Goal: Task Accomplishment & Management: Use online tool/utility

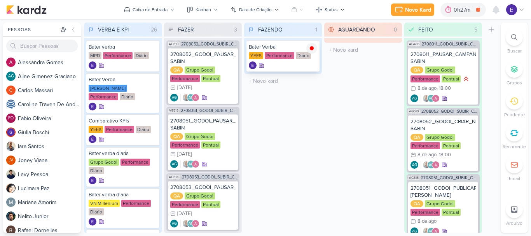
click at [0, 0] on icon at bounding box center [0, 0] width 0 height 0
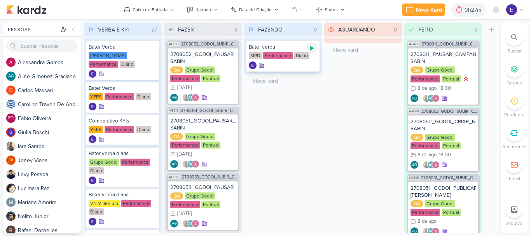
click at [309, 50] on icon at bounding box center [312, 48] width 6 height 6
drag, startPoint x: 314, startPoint y: 47, endPoint x: 312, endPoint y: 52, distance: 5.4
click at [314, 47] on icon at bounding box center [312, 48] width 6 height 6
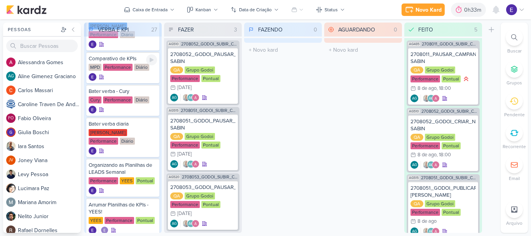
scroll to position [350, 0]
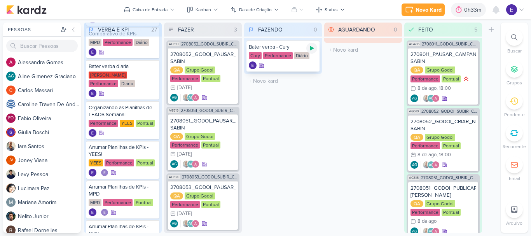
click at [309, 51] on icon at bounding box center [312, 48] width 6 height 6
click at [312, 48] on icon at bounding box center [312, 48] width 4 height 4
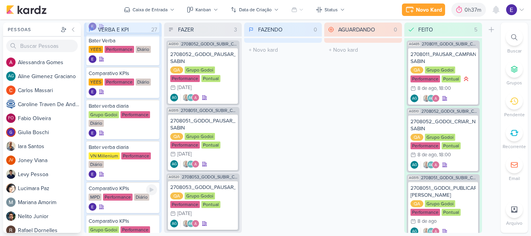
scroll to position [78, 0]
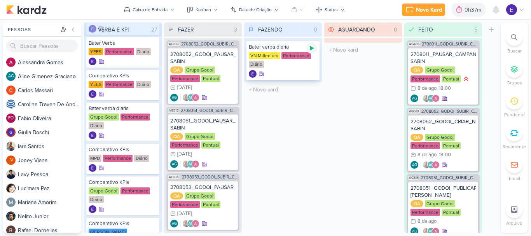
click at [313, 48] on icon at bounding box center [312, 48] width 4 height 4
click at [314, 47] on icon at bounding box center [312, 48] width 6 height 6
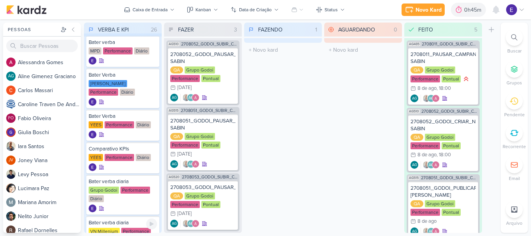
scroll to position [0, 0]
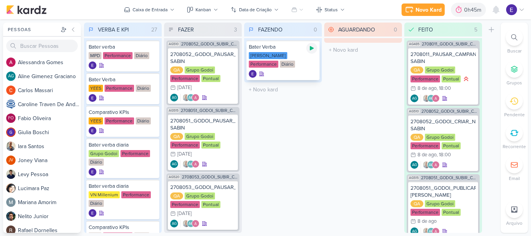
click at [310, 49] on icon at bounding box center [312, 48] width 4 height 4
click at [312, 49] on icon at bounding box center [312, 48] width 4 height 4
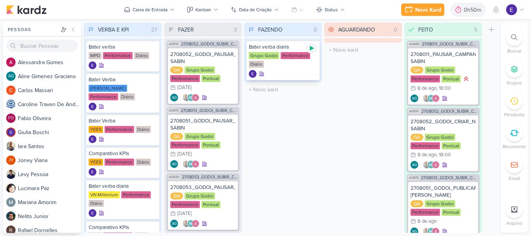
click at [315, 50] on div at bounding box center [311, 48] width 11 height 11
click at [310, 48] on icon at bounding box center [312, 48] width 4 height 4
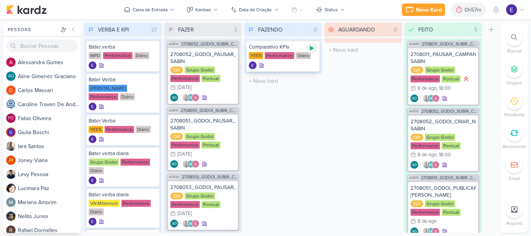
click at [312, 49] on icon at bounding box center [312, 48] width 4 height 4
click at [306, 61] on div at bounding box center [283, 65] width 68 height 8
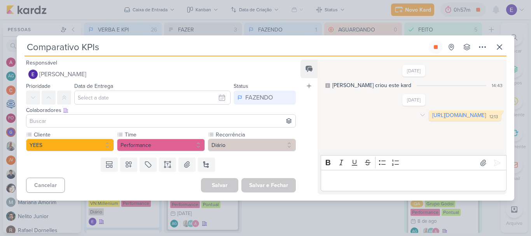
click at [432, 119] on link "[URL][DOMAIN_NAME]" at bounding box center [459, 115] width 54 height 7
click at [497, 48] on icon at bounding box center [499, 46] width 9 height 9
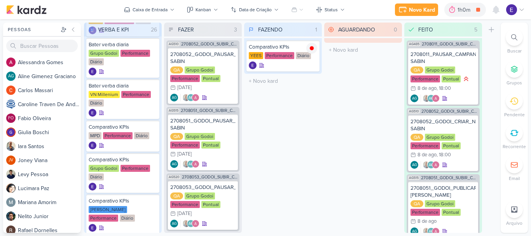
scroll to position [117, 0]
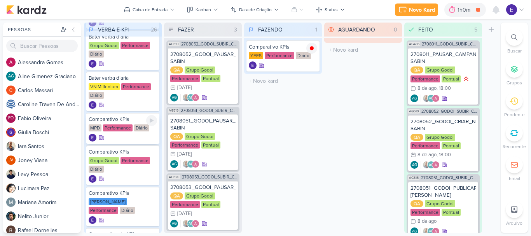
click at [122, 124] on div "Comparativo KPIs MPD Performance Diário" at bounding box center [122, 128] width 73 height 31
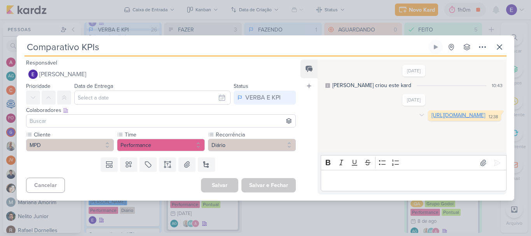
click at [431, 119] on link "[URL][DOMAIN_NAME]" at bounding box center [458, 115] width 54 height 7
click at [502, 48] on icon at bounding box center [499, 46] width 9 height 9
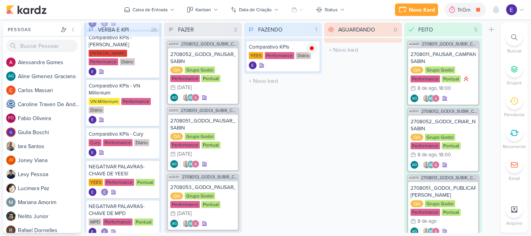
scroll to position [777, 0]
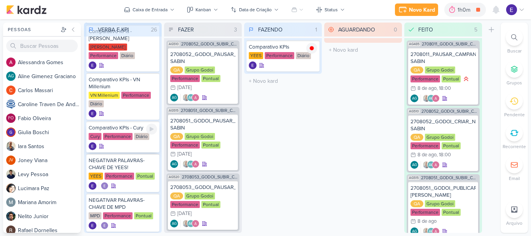
click at [132, 140] on div "Cury Performance Diário" at bounding box center [123, 137] width 68 height 8
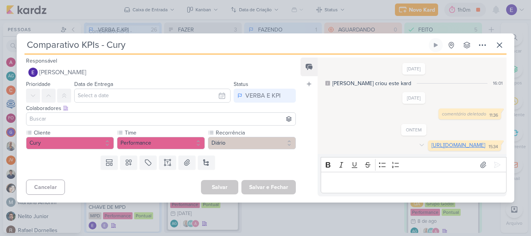
click at [431, 145] on link "[URL][DOMAIN_NAME]" at bounding box center [458, 145] width 54 height 7
click at [499, 43] on icon at bounding box center [499, 45] width 5 height 5
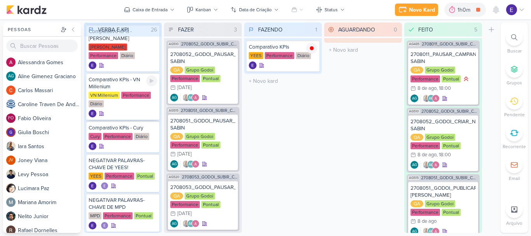
click at [136, 102] on div "VN Millenium Performance Diário" at bounding box center [123, 100] width 68 height 16
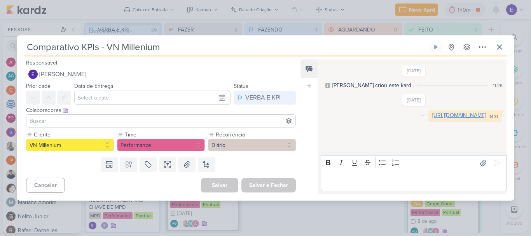
click at [432, 119] on link "[URL][DOMAIN_NAME]" at bounding box center [459, 115] width 54 height 7
click at [494, 47] on button at bounding box center [499, 47] width 14 height 14
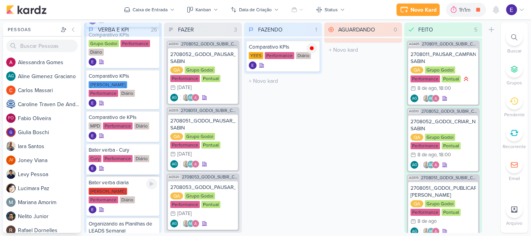
scroll to position [233, 0]
click at [126, 96] on div "[PERSON_NAME] Performance Diário" at bounding box center [123, 90] width 68 height 16
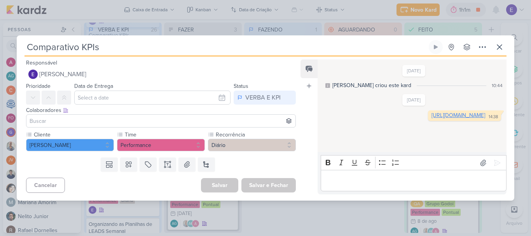
click at [431, 119] on link "[URL][DOMAIN_NAME]" at bounding box center [458, 115] width 54 height 7
click at [499, 46] on icon at bounding box center [499, 47] width 5 height 5
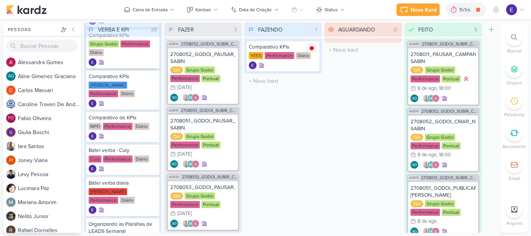
click at [123, 60] on div at bounding box center [123, 62] width 68 height 8
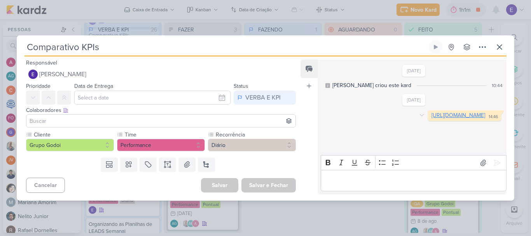
click at [431, 119] on link "[URL][DOMAIN_NAME]" at bounding box center [458, 115] width 54 height 7
click at [497, 45] on icon at bounding box center [499, 46] width 9 height 9
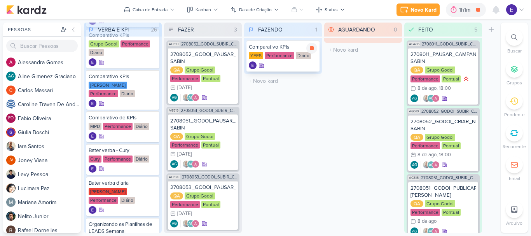
click at [287, 65] on div at bounding box center [283, 65] width 68 height 8
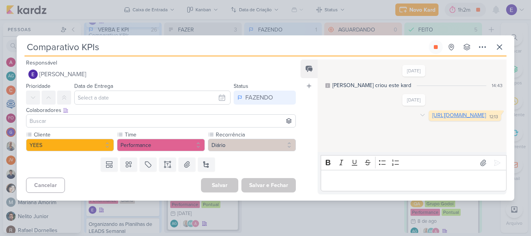
click at [432, 119] on link "[URL][DOMAIN_NAME]" at bounding box center [459, 115] width 54 height 7
click at [505, 48] on button at bounding box center [499, 47] width 14 height 14
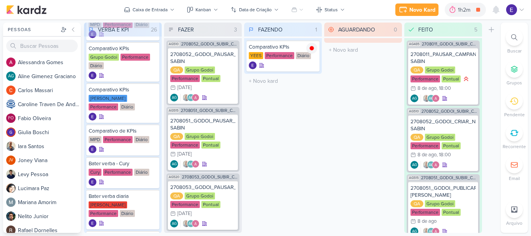
scroll to position [155, 0]
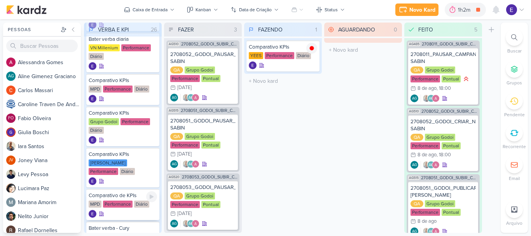
click at [133, 205] on div "MPD Performance Diário" at bounding box center [123, 205] width 68 height 8
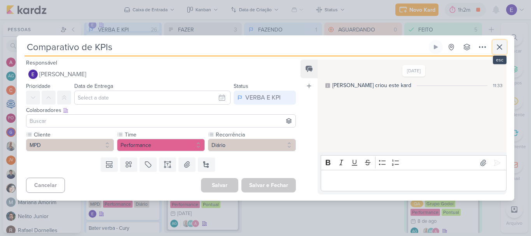
click at [501, 48] on icon at bounding box center [499, 47] width 5 height 5
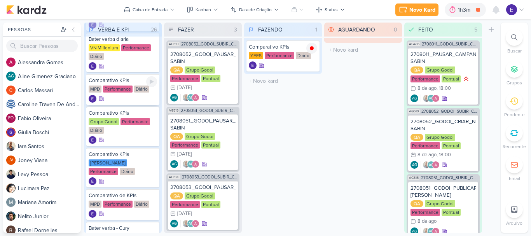
click at [138, 98] on div at bounding box center [123, 99] width 68 height 8
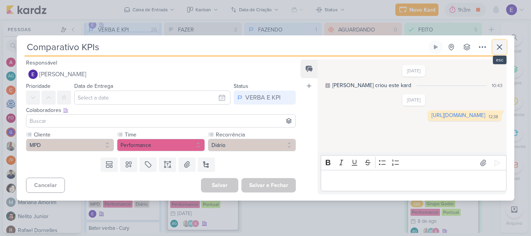
click at [500, 47] on icon at bounding box center [499, 47] width 5 height 5
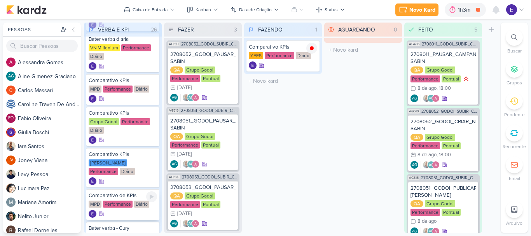
click at [136, 196] on div "Comparativo de KPIs" at bounding box center [123, 195] width 68 height 7
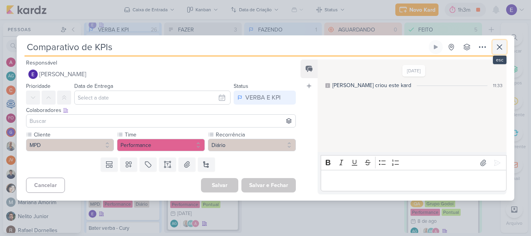
click at [496, 46] on icon at bounding box center [499, 46] width 9 height 9
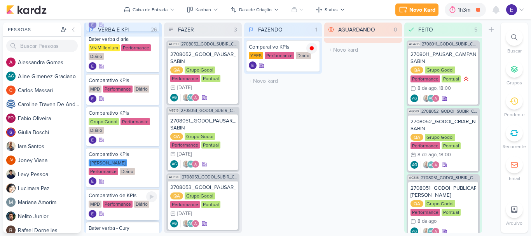
click at [152, 204] on div "MPD Performance Diário" at bounding box center [123, 205] width 68 height 8
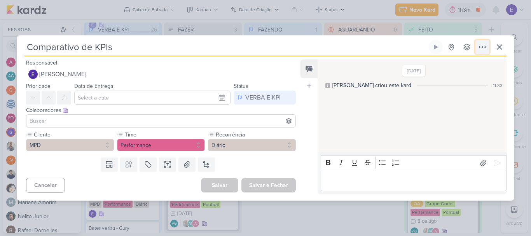
click at [484, 46] on icon at bounding box center [482, 46] width 9 height 9
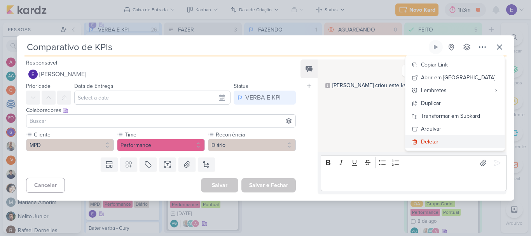
click at [453, 136] on button "Deletar" at bounding box center [454, 141] width 99 height 13
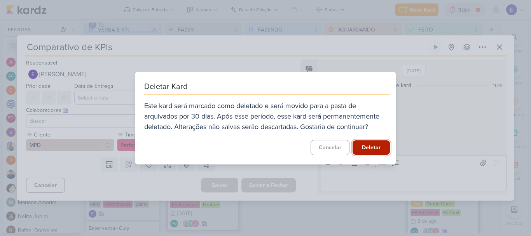
click at [380, 143] on button "Deletar" at bounding box center [370, 147] width 37 height 14
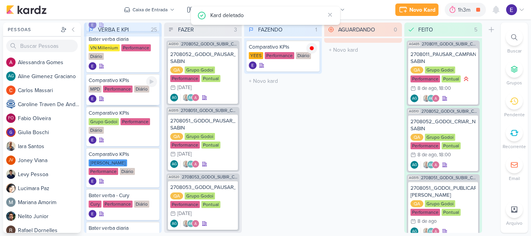
click at [139, 98] on div at bounding box center [123, 99] width 68 height 8
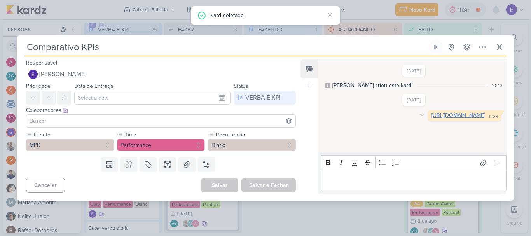
click at [431, 119] on link "[URL][DOMAIN_NAME]" at bounding box center [458, 115] width 54 height 7
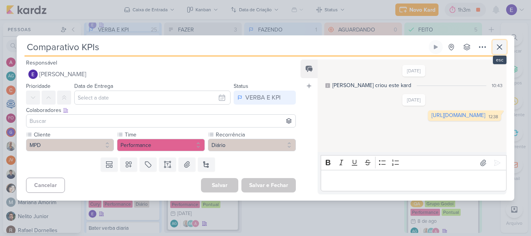
click at [497, 44] on icon at bounding box center [499, 46] width 9 height 9
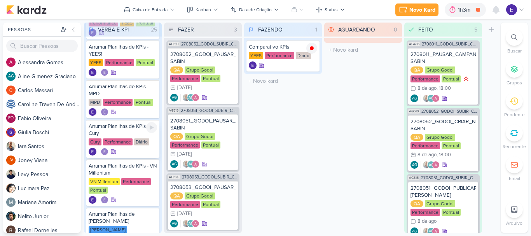
scroll to position [427, 0]
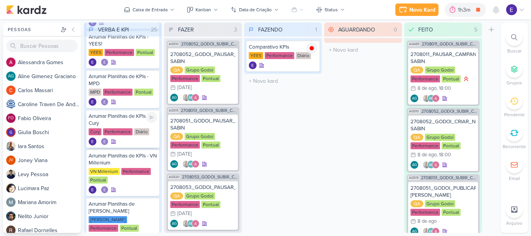
click at [134, 132] on div "Diário" at bounding box center [141, 131] width 15 height 7
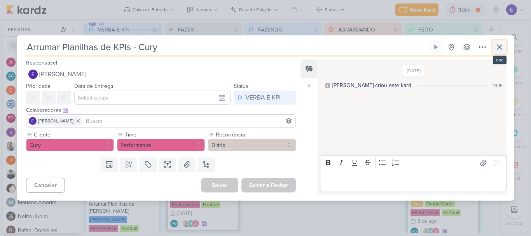
click at [501, 46] on icon at bounding box center [499, 46] width 9 height 9
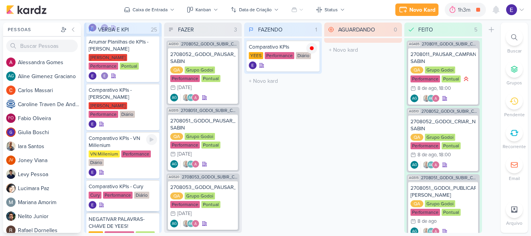
scroll to position [699, 0]
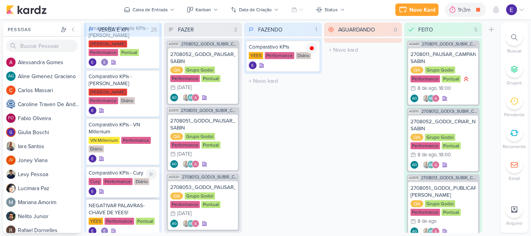
click at [129, 184] on div "Performance" at bounding box center [118, 181] width 30 height 7
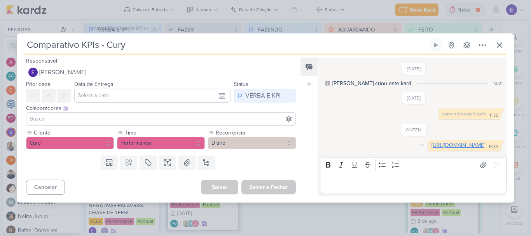
click at [431, 142] on link "[URL][DOMAIN_NAME]" at bounding box center [458, 145] width 54 height 7
click at [500, 40] on icon at bounding box center [499, 44] width 9 height 9
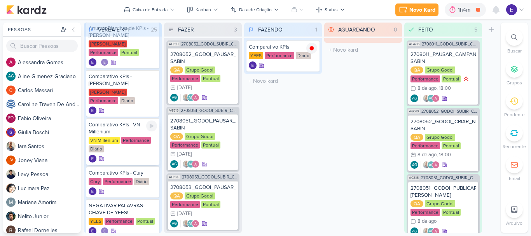
click at [134, 147] on div "VN Millenium Performance Diário" at bounding box center [123, 145] width 68 height 16
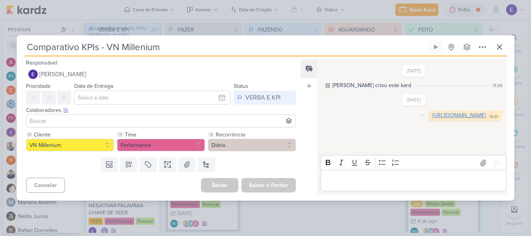
click at [432, 119] on link "[URL][DOMAIN_NAME]" at bounding box center [459, 115] width 54 height 7
click at [499, 47] on icon at bounding box center [499, 47] width 5 height 5
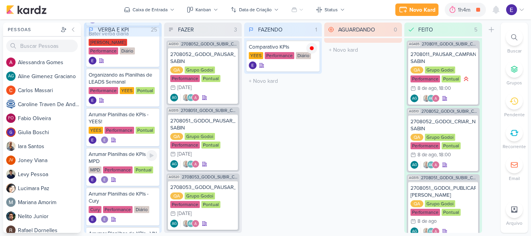
scroll to position [311, 0]
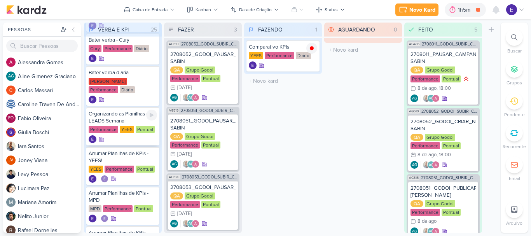
click at [127, 141] on div at bounding box center [123, 139] width 68 height 8
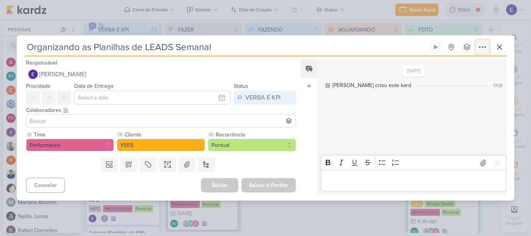
click at [478, 45] on icon at bounding box center [482, 46] width 9 height 9
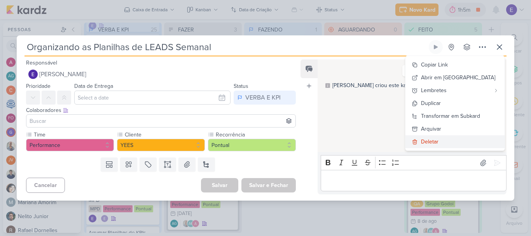
click at [443, 146] on button "Deletar" at bounding box center [454, 141] width 99 height 13
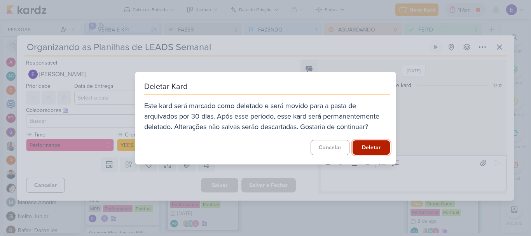
click at [378, 147] on button "Deletar" at bounding box center [370, 147] width 37 height 14
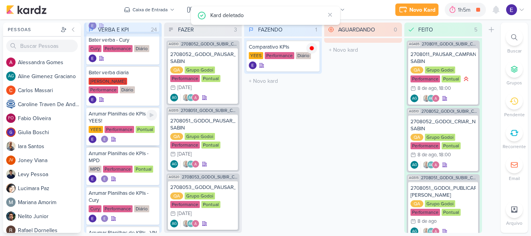
click at [130, 131] on div "Performance" at bounding box center [120, 129] width 30 height 7
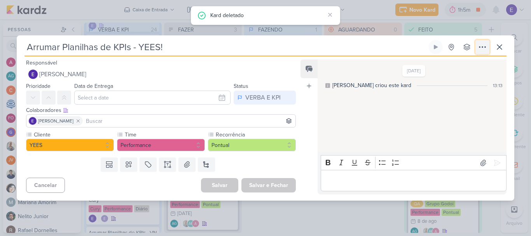
click at [485, 47] on icon at bounding box center [482, 47] width 6 height 1
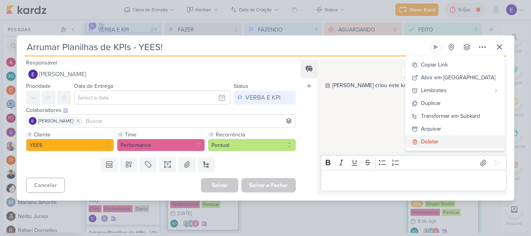
click at [438, 140] on div "Deletar" at bounding box center [429, 142] width 17 height 8
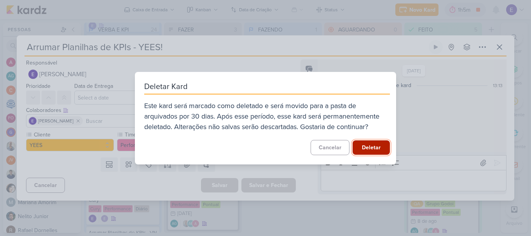
click at [385, 147] on button "Deletar" at bounding box center [370, 147] width 37 height 14
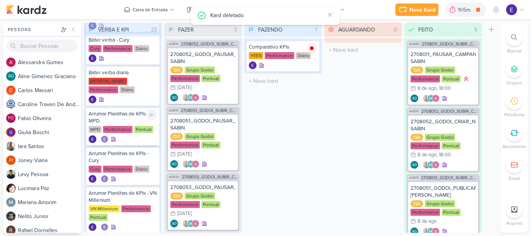
click at [131, 142] on div at bounding box center [123, 139] width 68 height 8
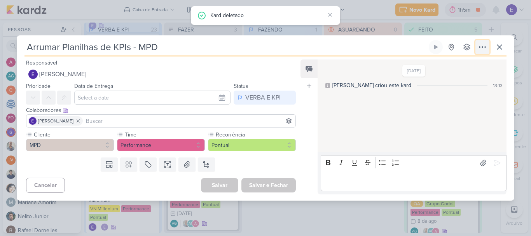
click at [482, 46] on icon at bounding box center [482, 46] width 9 height 9
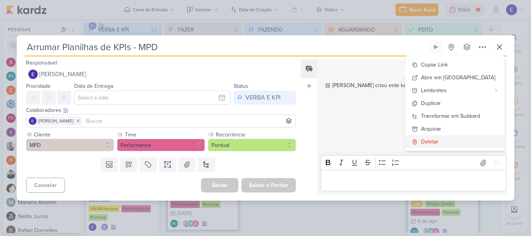
click at [437, 141] on div "Deletar" at bounding box center [429, 142] width 17 height 8
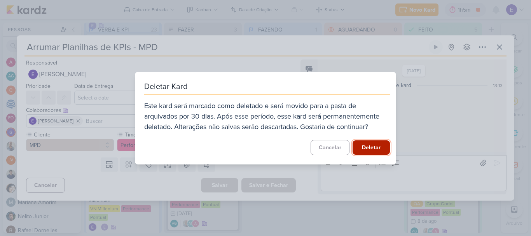
click at [371, 146] on button "Deletar" at bounding box center [370, 147] width 37 height 14
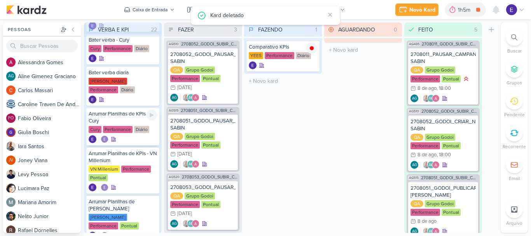
click at [151, 138] on div at bounding box center [123, 139] width 68 height 8
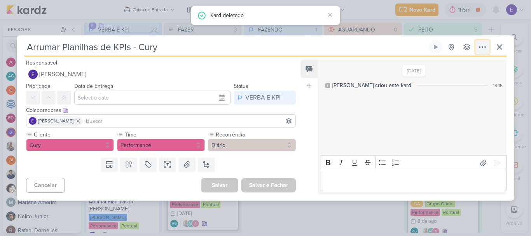
click at [481, 48] on icon at bounding box center [482, 46] width 9 height 9
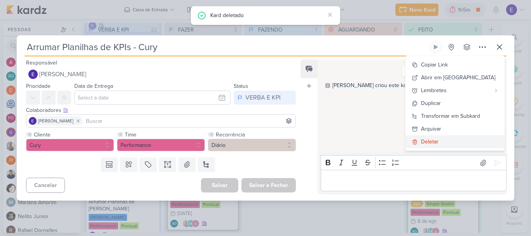
click at [438, 140] on div "Deletar" at bounding box center [429, 142] width 17 height 8
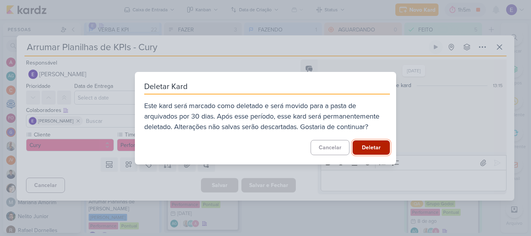
click at [379, 146] on button "Deletar" at bounding box center [370, 147] width 37 height 14
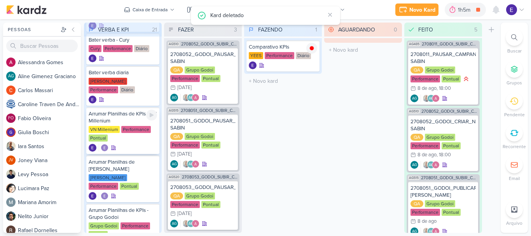
click at [139, 146] on div at bounding box center [123, 148] width 68 height 8
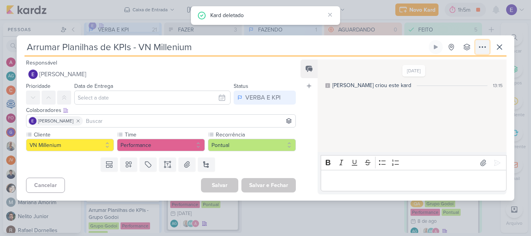
click at [485, 45] on icon at bounding box center [482, 46] width 9 height 9
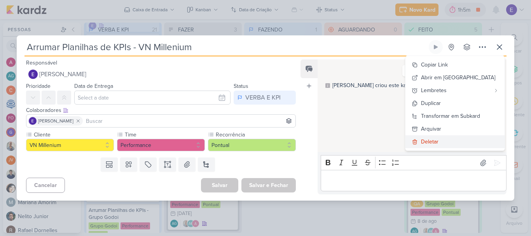
click at [438, 139] on div "Deletar" at bounding box center [429, 142] width 17 height 8
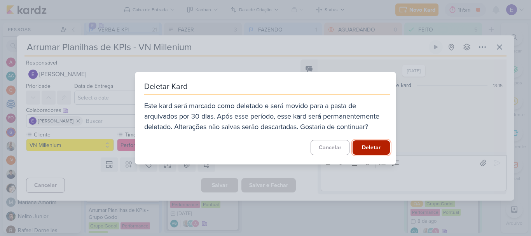
click at [384, 143] on button "Deletar" at bounding box center [370, 147] width 37 height 14
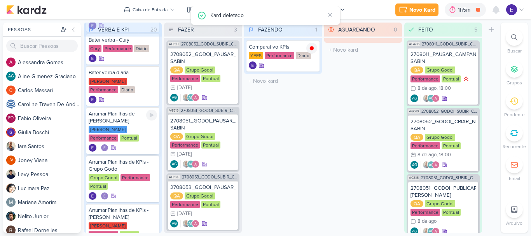
click at [143, 146] on div at bounding box center [123, 148] width 68 height 8
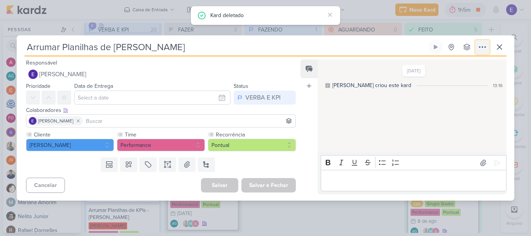
click at [481, 45] on icon at bounding box center [482, 46] width 9 height 9
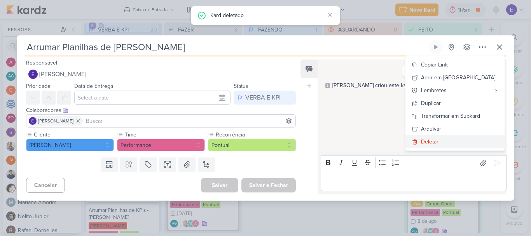
click at [450, 136] on button "Deletar" at bounding box center [454, 141] width 99 height 13
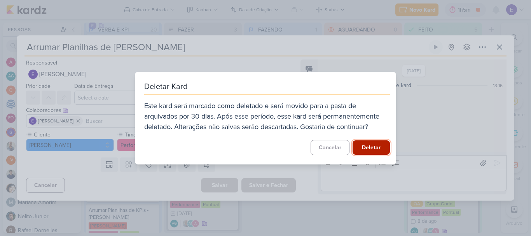
click at [382, 146] on button "Deletar" at bounding box center [370, 147] width 37 height 14
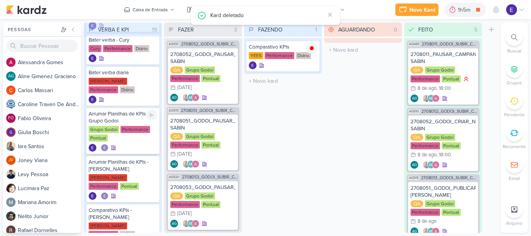
click at [147, 144] on div at bounding box center [123, 148] width 68 height 8
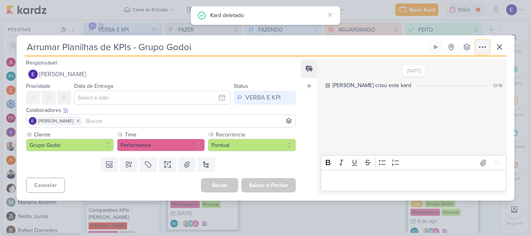
click at [485, 49] on icon at bounding box center [482, 46] width 9 height 9
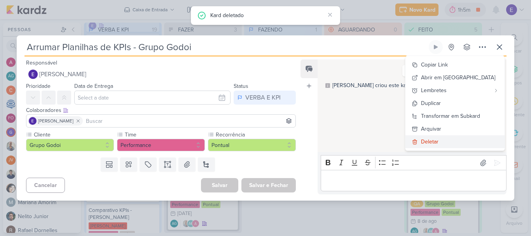
click at [445, 137] on button "Deletar" at bounding box center [454, 141] width 99 height 13
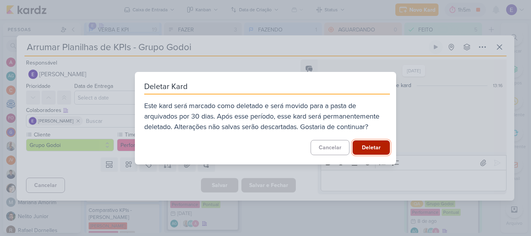
click at [366, 146] on button "Deletar" at bounding box center [370, 147] width 37 height 14
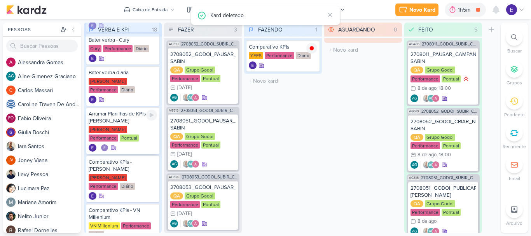
click at [140, 141] on div "[PERSON_NAME] Performance Pontual" at bounding box center [123, 134] width 68 height 16
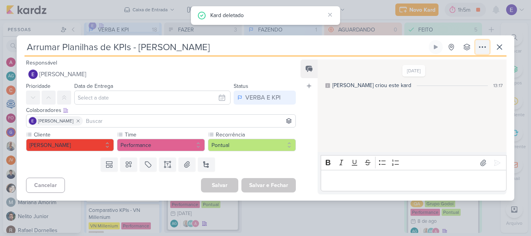
click at [484, 51] on icon at bounding box center [482, 46] width 9 height 9
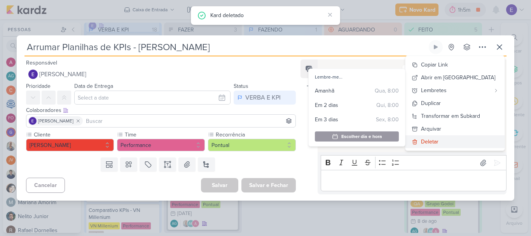
click at [438, 141] on div "Deletar" at bounding box center [429, 142] width 17 height 8
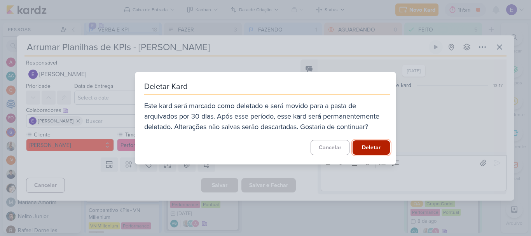
click at [380, 144] on button "Deletar" at bounding box center [370, 147] width 37 height 14
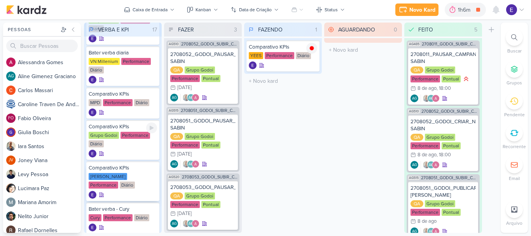
scroll to position [155, 0]
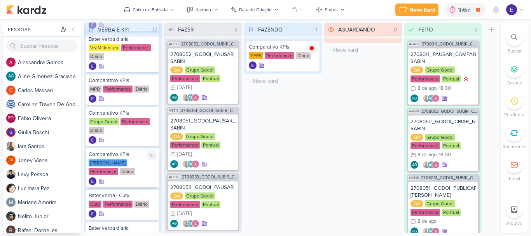
click at [138, 180] on div at bounding box center [123, 181] width 68 height 8
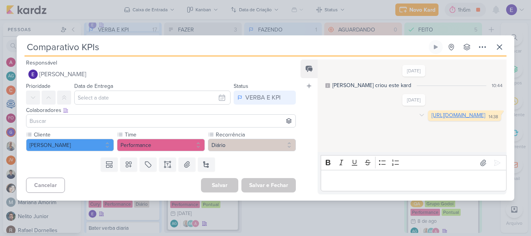
click at [431, 119] on link "[URL][DOMAIN_NAME]" at bounding box center [458, 115] width 54 height 7
click at [499, 46] on icon at bounding box center [499, 46] width 9 height 9
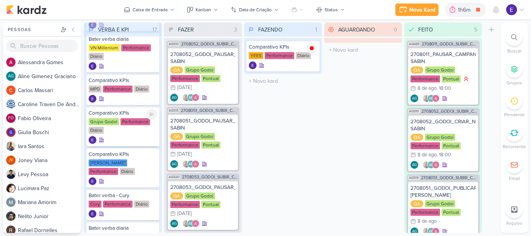
click at [137, 132] on div "Grupo Godoi Performance Diário" at bounding box center [123, 126] width 68 height 16
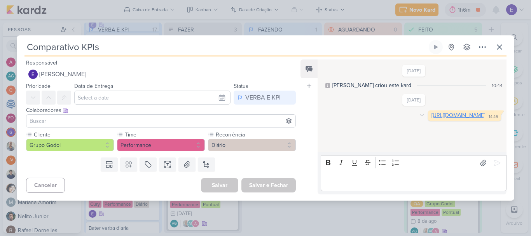
click at [431, 119] on link "[URL][DOMAIN_NAME]" at bounding box center [458, 115] width 54 height 7
click at [499, 47] on icon at bounding box center [499, 47] width 5 height 5
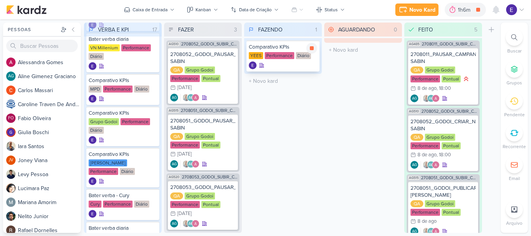
click at [302, 66] on div at bounding box center [283, 65] width 68 height 8
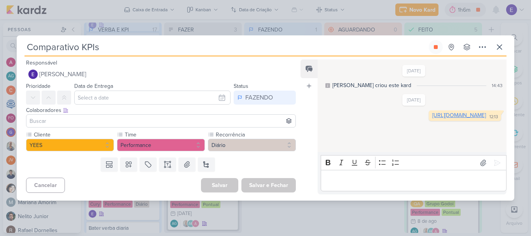
click at [432, 119] on link "[URL][DOMAIN_NAME]" at bounding box center [459, 115] width 54 height 7
click at [432, 47] on button at bounding box center [436, 47] width 14 height 14
click at [500, 46] on icon at bounding box center [499, 47] width 5 height 5
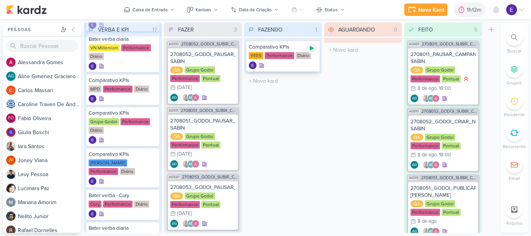
click at [312, 46] on icon at bounding box center [312, 48] width 6 height 6
click at [312, 49] on icon at bounding box center [312, 48] width 4 height 4
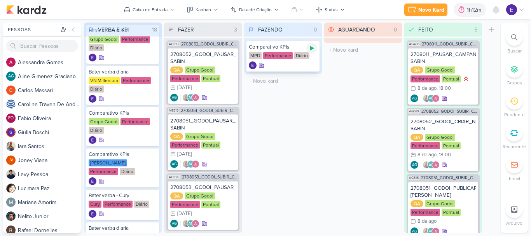
click at [312, 49] on icon at bounding box center [312, 48] width 4 height 4
click at [308, 67] on div at bounding box center [283, 65] width 68 height 8
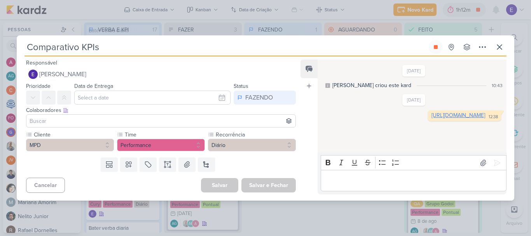
click at [431, 119] on link "[URL][DOMAIN_NAME]" at bounding box center [458, 115] width 54 height 7
click at [499, 47] on icon at bounding box center [499, 46] width 9 height 9
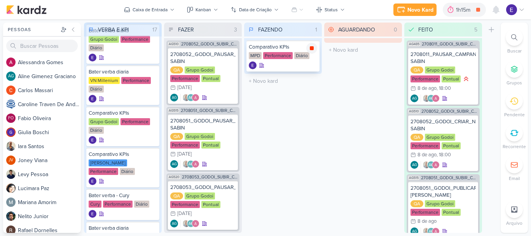
click at [312, 45] on icon at bounding box center [312, 48] width 6 height 6
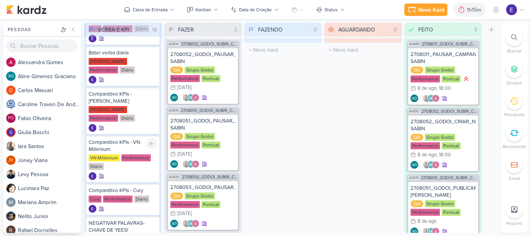
scroll to position [350, 0]
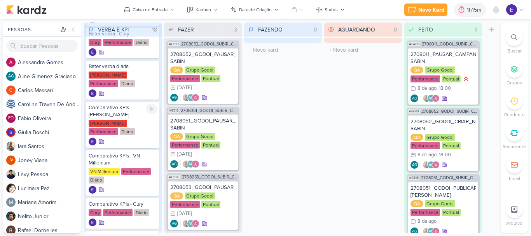
click at [140, 134] on div "[PERSON_NAME] Performance Diário" at bounding box center [123, 128] width 68 height 16
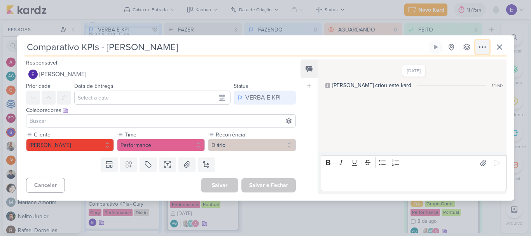
click at [483, 50] on icon at bounding box center [482, 46] width 9 height 9
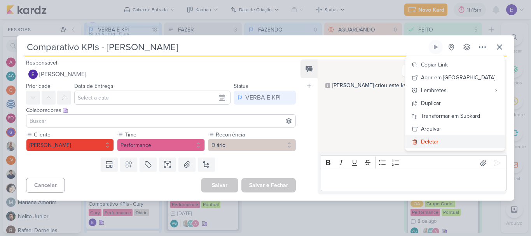
click at [438, 139] on div "Deletar" at bounding box center [429, 142] width 17 height 8
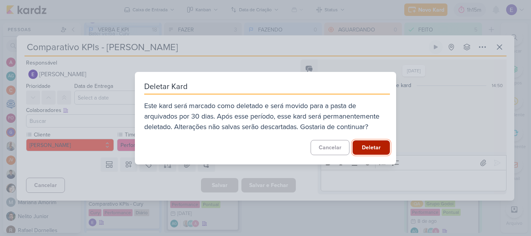
click at [374, 143] on button "Deletar" at bounding box center [370, 147] width 37 height 14
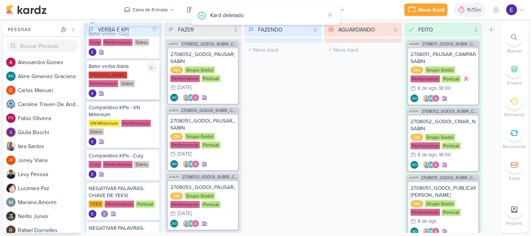
click at [150, 82] on div "[PERSON_NAME] Performance Diário" at bounding box center [123, 80] width 68 height 16
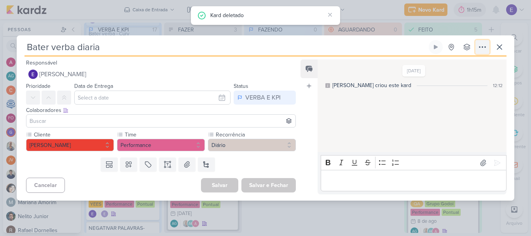
click at [480, 45] on icon at bounding box center [482, 46] width 9 height 9
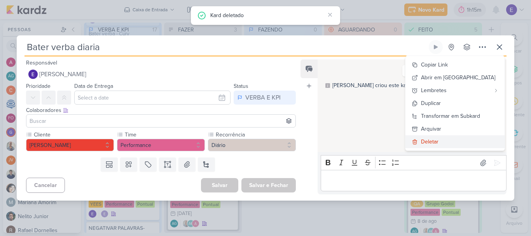
click at [438, 138] on div "Deletar" at bounding box center [429, 142] width 17 height 8
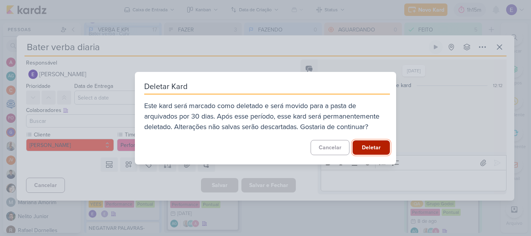
click at [375, 143] on button "Deletar" at bounding box center [370, 147] width 37 height 14
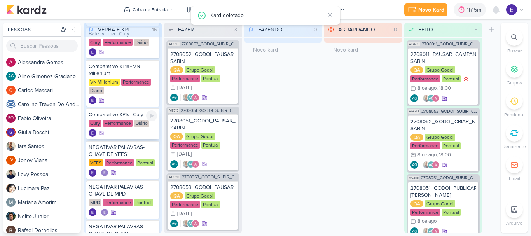
click at [142, 124] on div "Diário" at bounding box center [141, 123] width 15 height 7
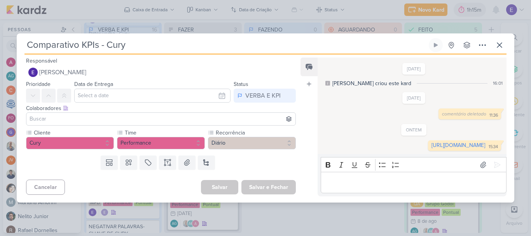
click at [482, 113] on div "[DATE] [PERSON_NAME] criou este kard 16:01 [DATE] comentário deletado" at bounding box center [411, 106] width 188 height 96
click at [489, 112] on div "11:36" at bounding box center [493, 115] width 9 height 6
click at [493, 112] on div "11:36" at bounding box center [493, 115] width 9 height 6
click at [432, 146] on link "[URL][DOMAIN_NAME]" at bounding box center [458, 145] width 54 height 7
